Goal: Task Accomplishment & Management: Use online tool/utility

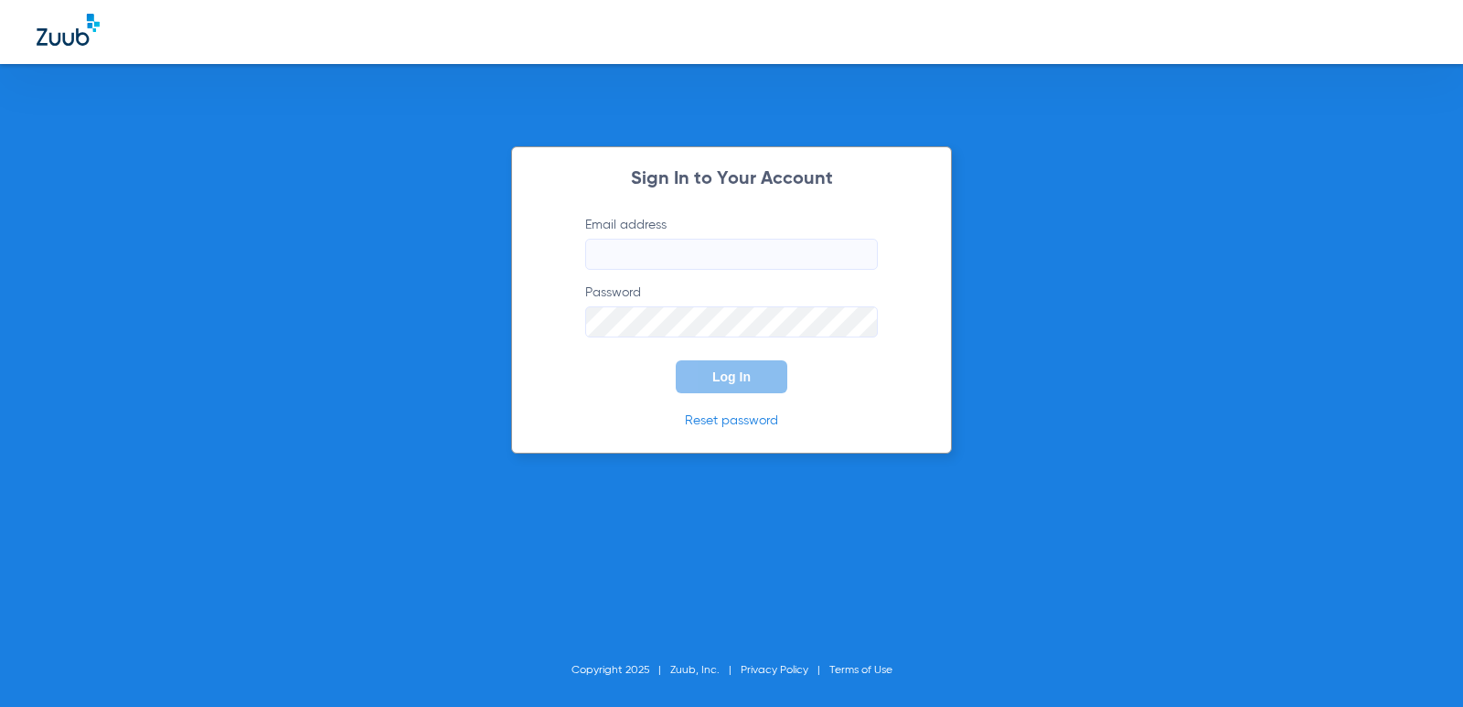
type input "[EMAIL_ADDRESS][DOMAIN_NAME]"
click at [738, 380] on span "Log In" at bounding box center [731, 377] width 38 height 15
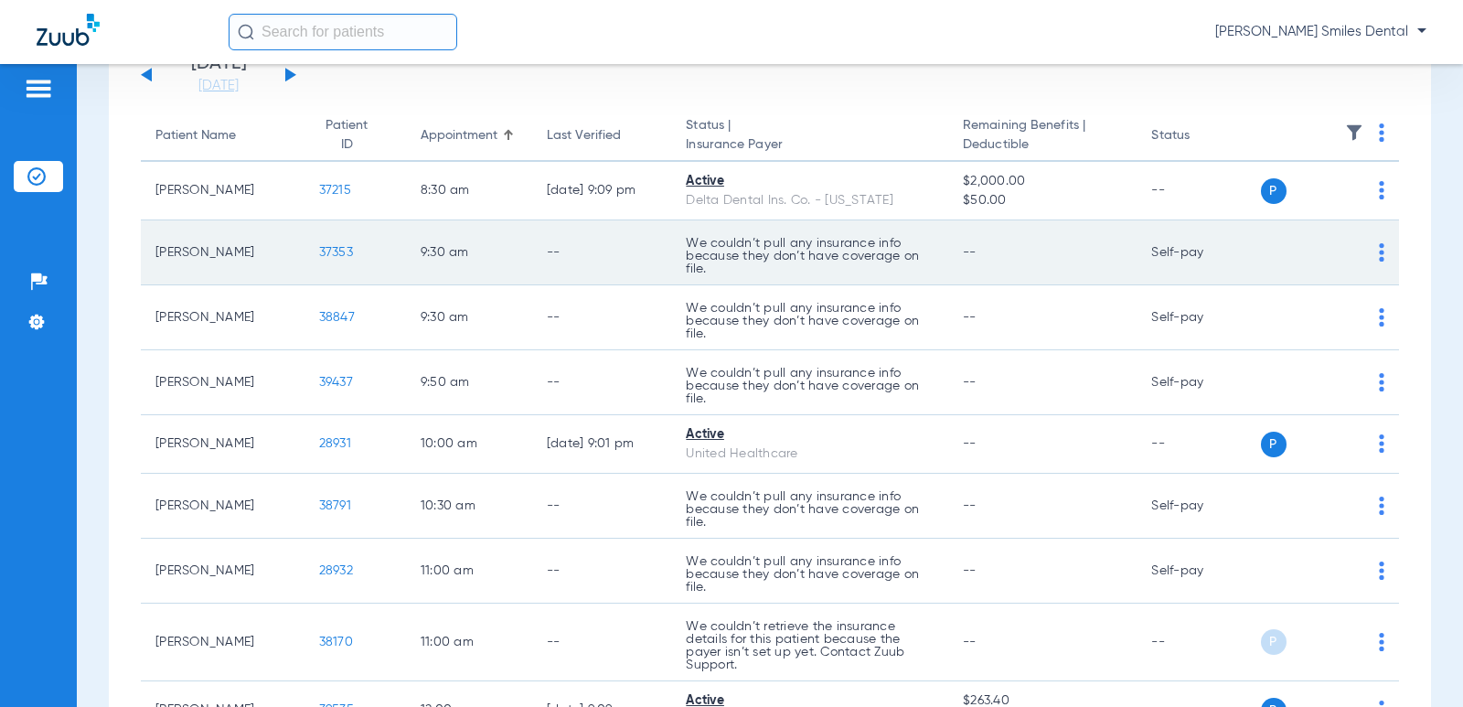
scroll to position [183, 0]
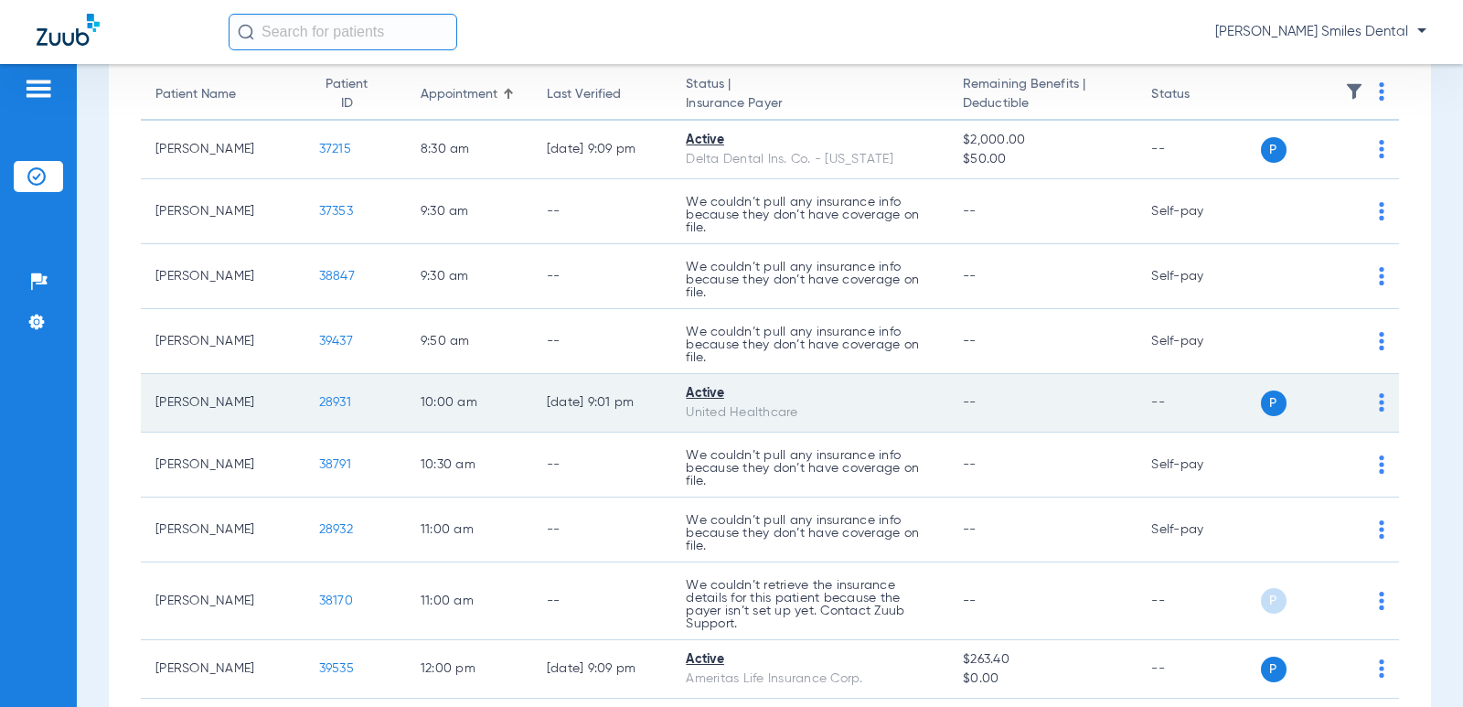
click at [324, 403] on span "28931" at bounding box center [335, 402] width 32 height 13
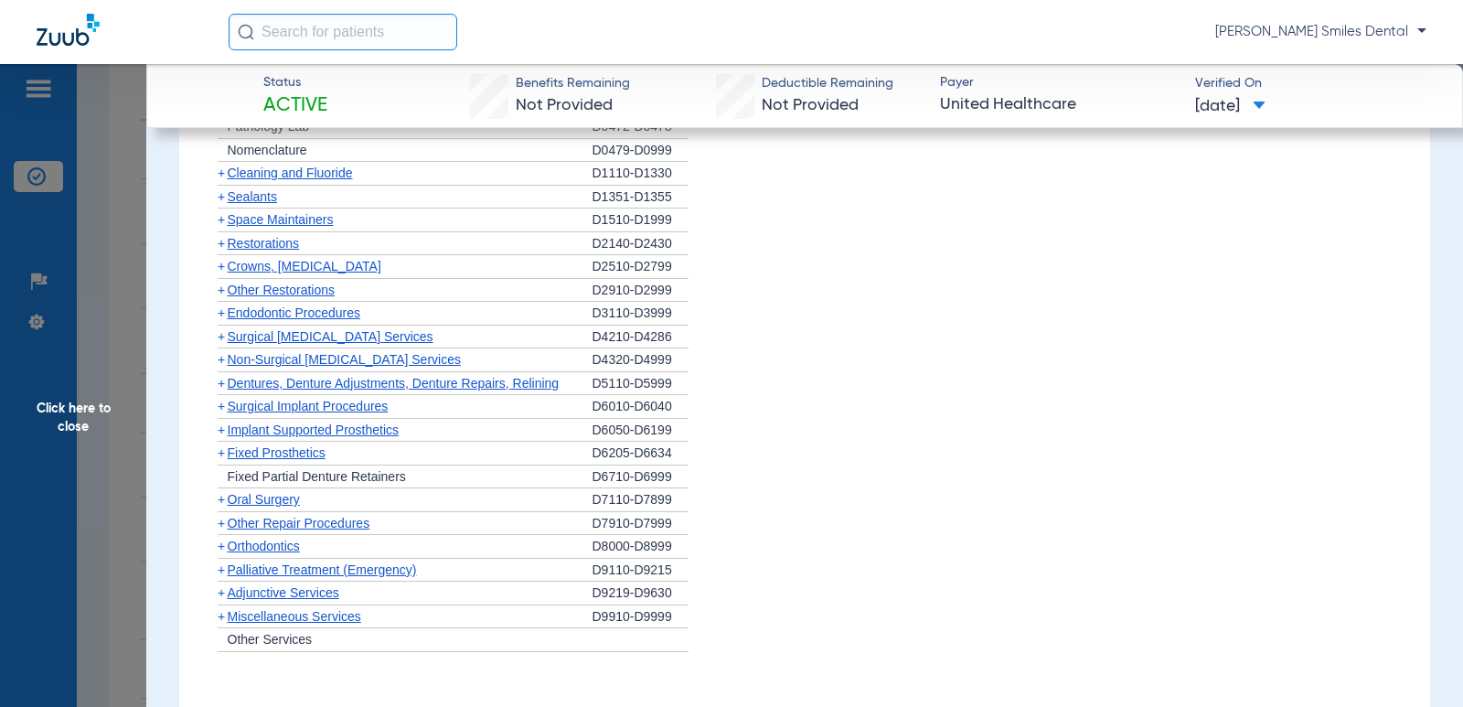
scroll to position [1189, 0]
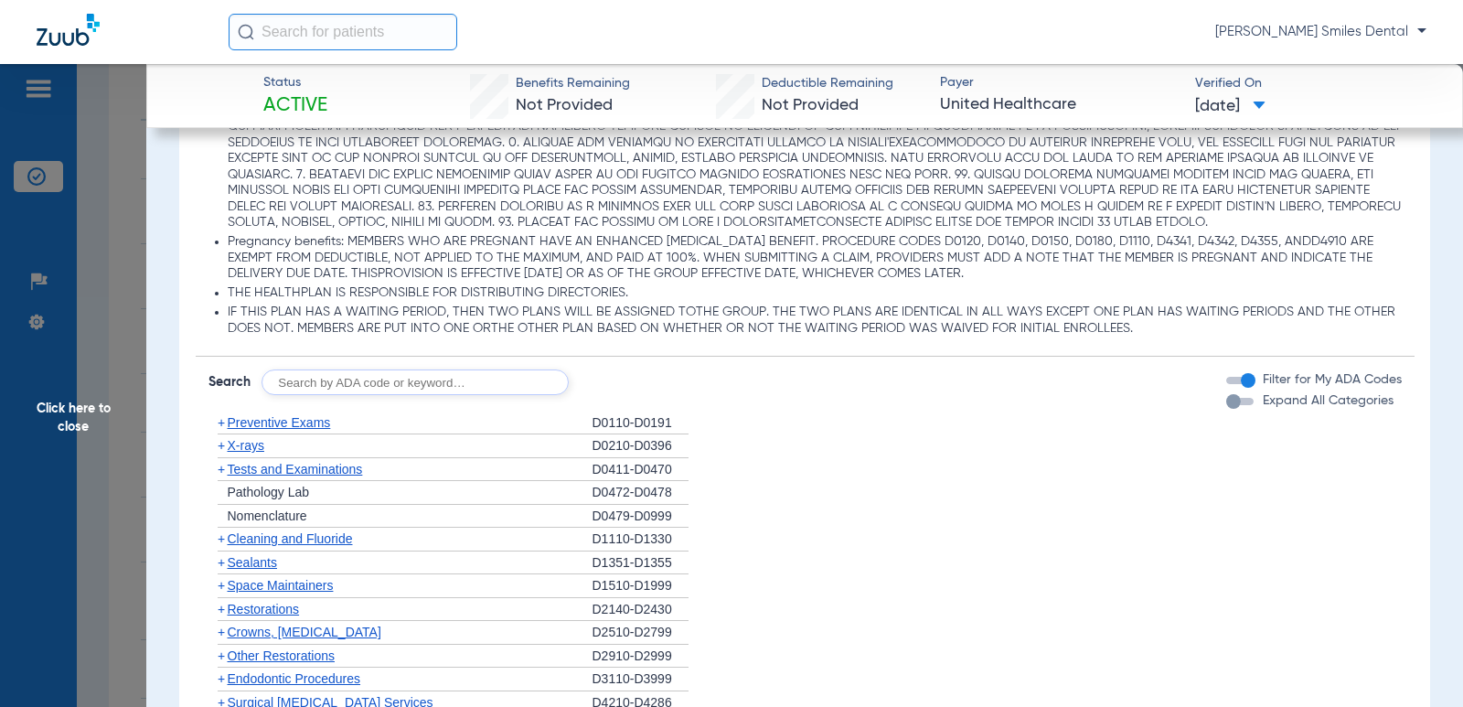
click at [349, 395] on input "text" at bounding box center [415, 383] width 307 height 26
type input "d4910"
click button "Search" at bounding box center [637, 383] width 72 height 26
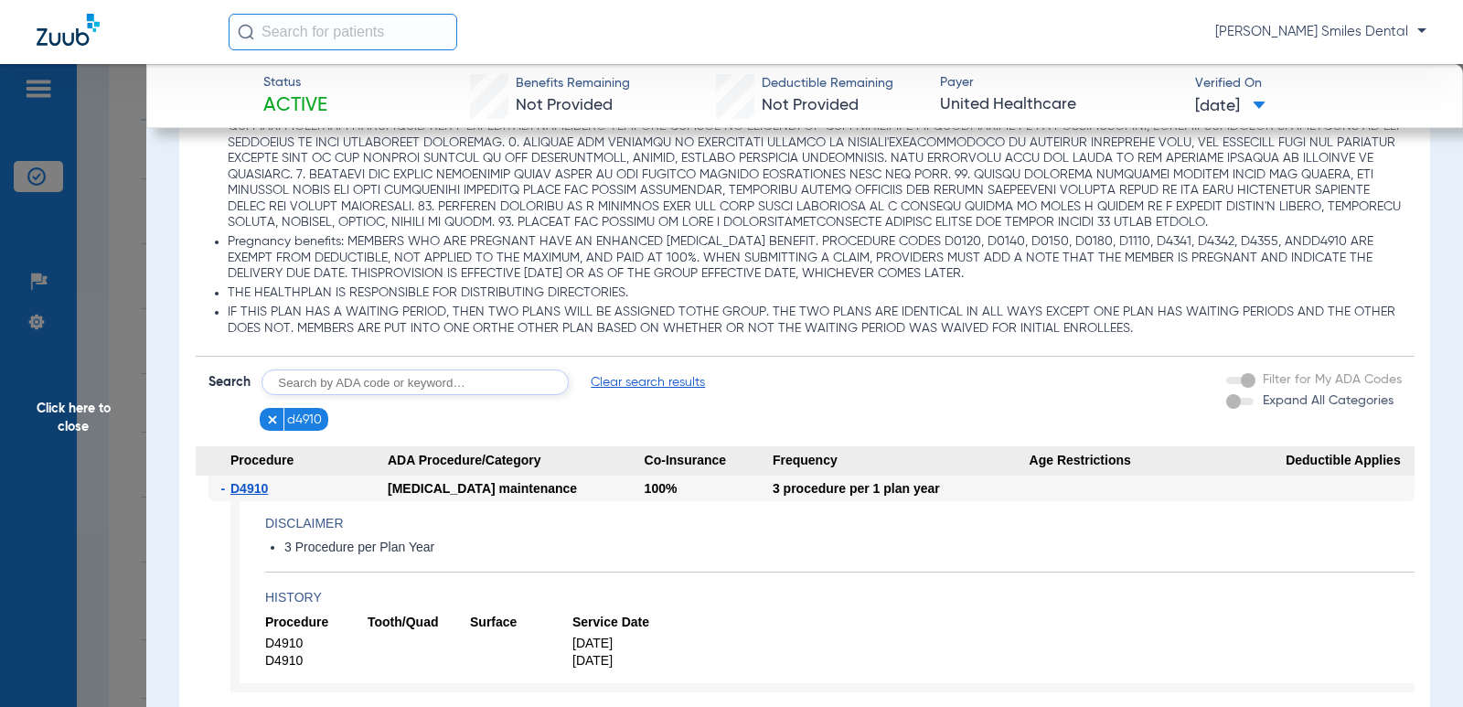
scroll to position [1280, 0]
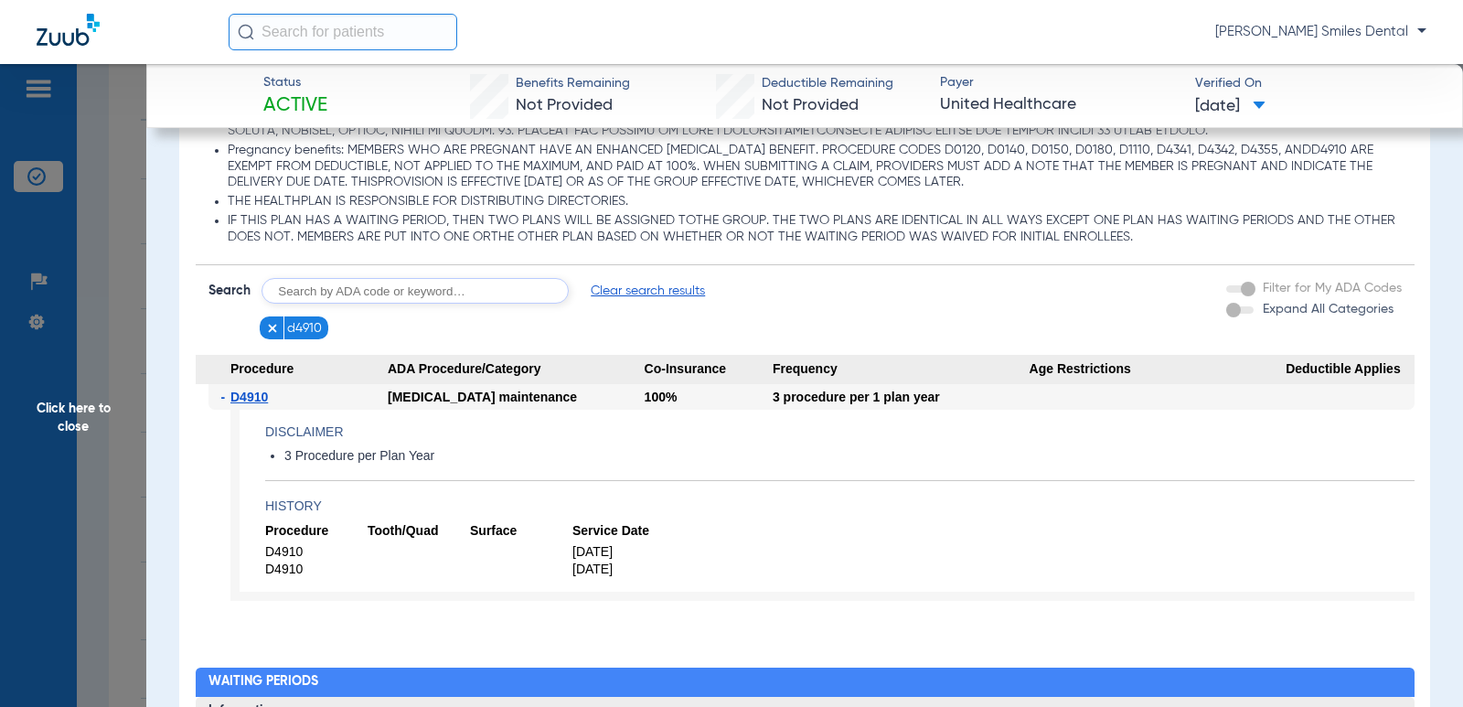
click at [332, 304] on input "text" at bounding box center [415, 291] width 307 height 26
type input "d0274"
click button "Search" at bounding box center [637, 291] width 72 height 26
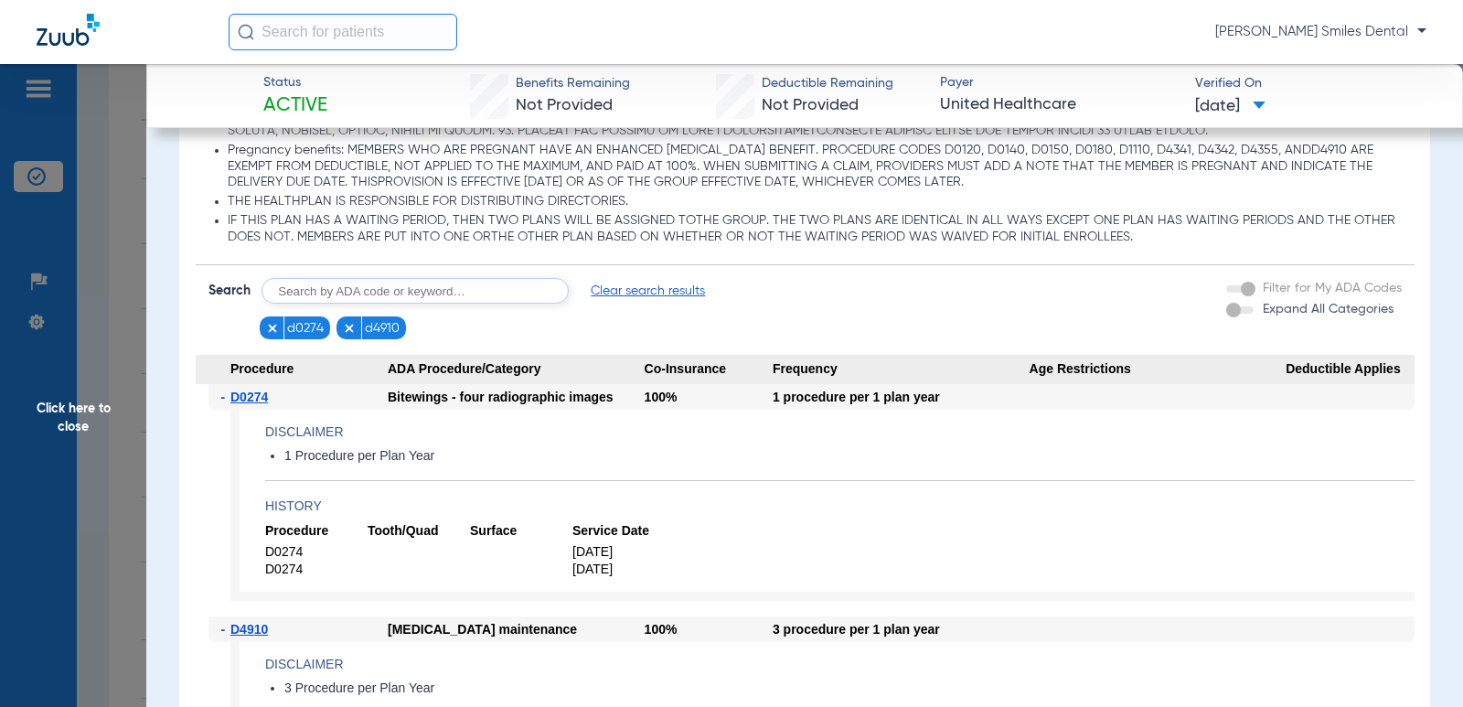
click at [295, 304] on input "text" at bounding box center [415, 291] width 307 height 26
type input "d0120"
click button "Search" at bounding box center [637, 291] width 72 height 26
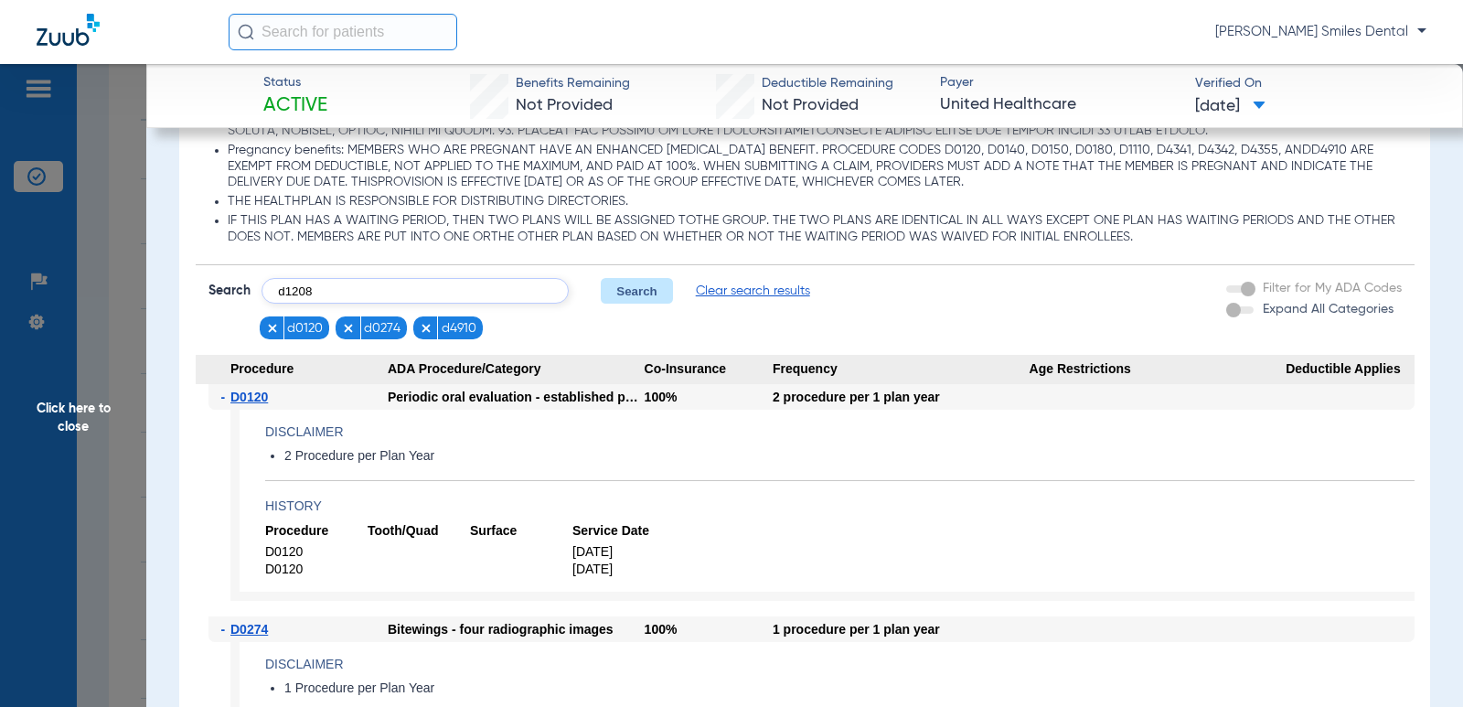
type input "d1208"
click button "Search" at bounding box center [637, 291] width 72 height 26
